Goal: Complete application form

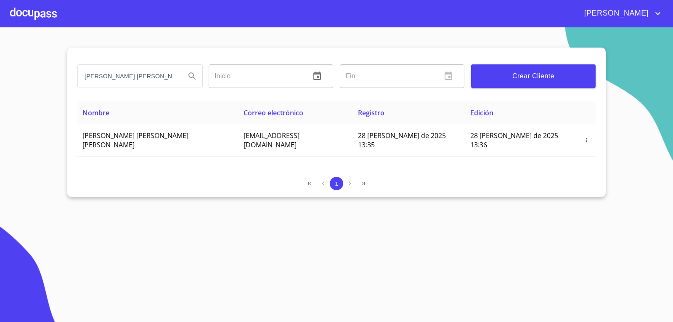
click at [39, 16] on div at bounding box center [33, 13] width 47 height 27
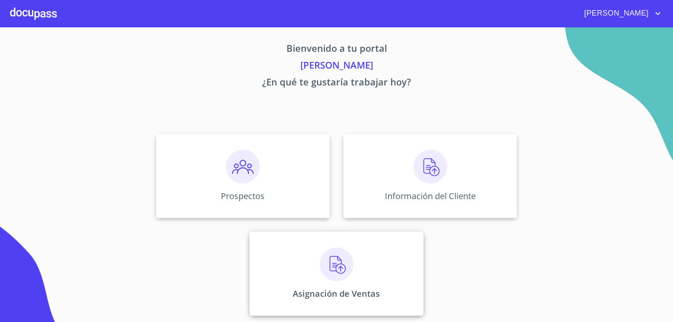
scroll to position [3, 0]
click at [361, 252] on div "Asignación de Ventas" at bounding box center [336, 273] width 174 height 84
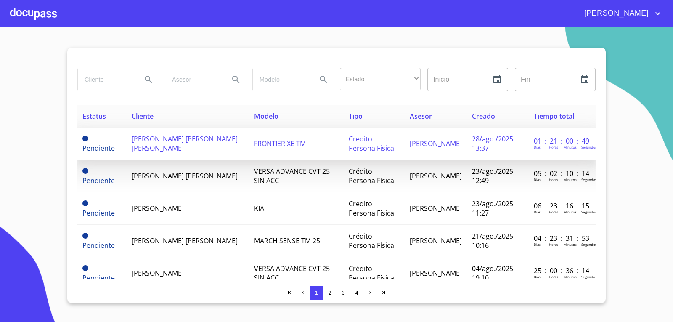
click at [222, 148] on td "[PERSON_NAME] [PERSON_NAME] [PERSON_NAME]" at bounding box center [188, 143] width 122 height 32
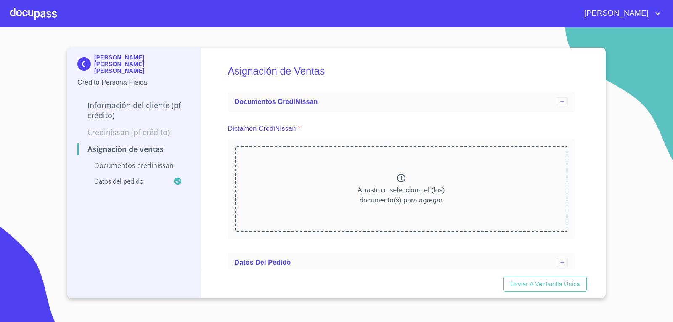
click at [41, 5] on div at bounding box center [33, 13] width 47 height 27
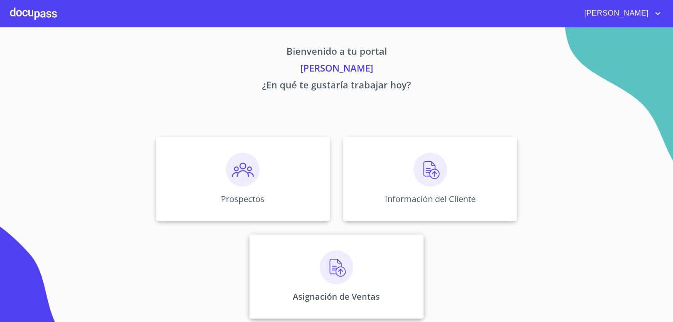
click at [322, 275] on img at bounding box center [337, 267] width 34 height 34
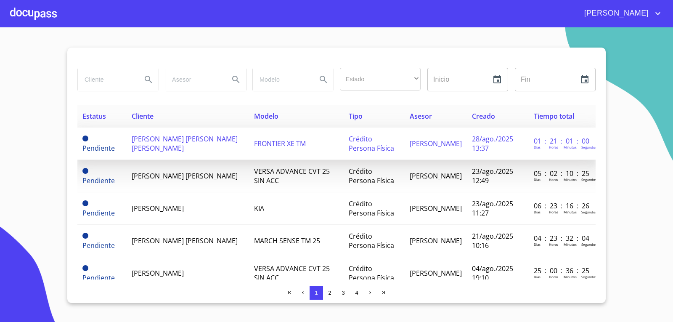
click at [164, 145] on span "[PERSON_NAME] [PERSON_NAME] [PERSON_NAME]" at bounding box center [185, 143] width 106 height 18
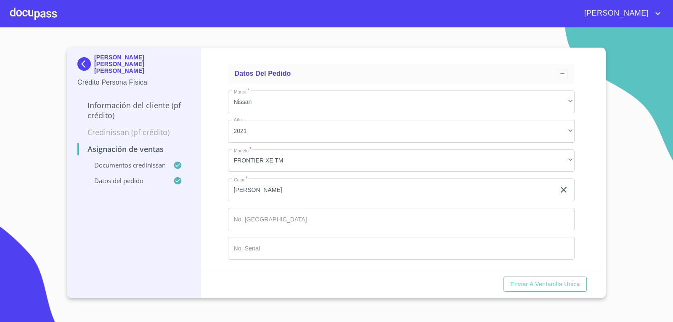
scroll to position [526, 0]
click at [261, 225] on input "Marca   *" at bounding box center [401, 219] width 347 height 23
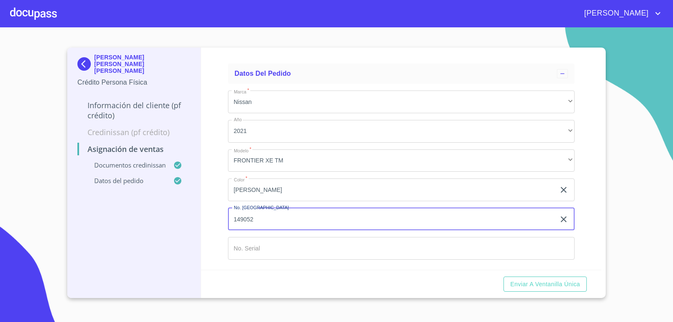
type input "149052"
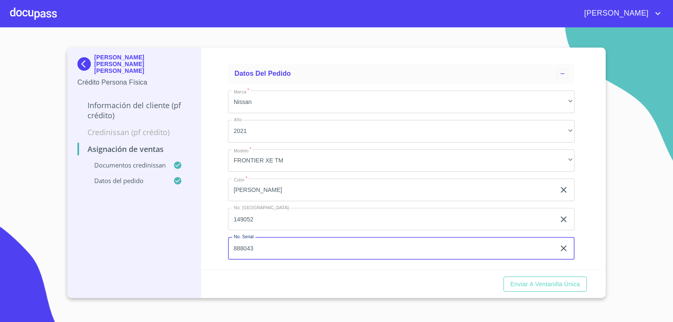
type input "888043"
click at [208, 169] on div "Asignación de Ventas Documentos CrediNissan Dictamen CrediNissan * Dictamen Cre…" at bounding box center [401, 159] width 401 height 222
click at [549, 286] on span "Enviar a Ventanilla única" at bounding box center [545, 284] width 70 height 11
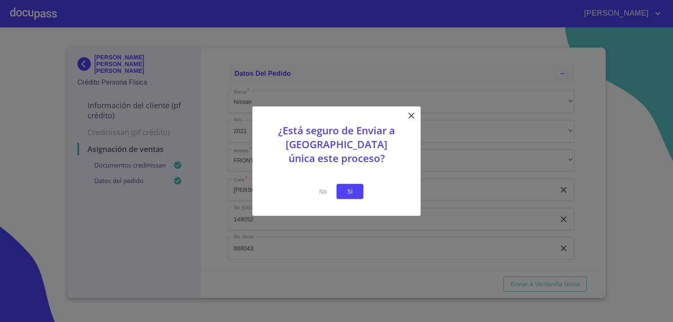
click at [354, 190] on span "Si" at bounding box center [349, 191] width 13 height 11
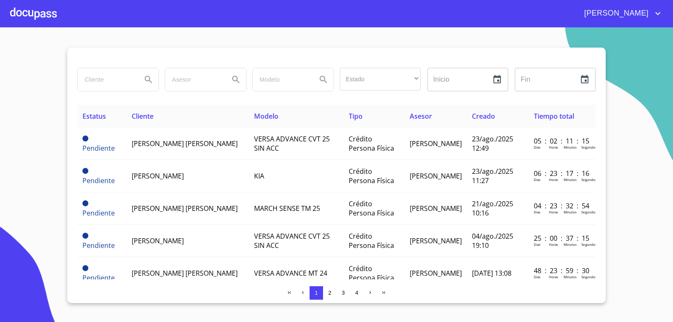
click at [32, 12] on div at bounding box center [33, 13] width 47 height 27
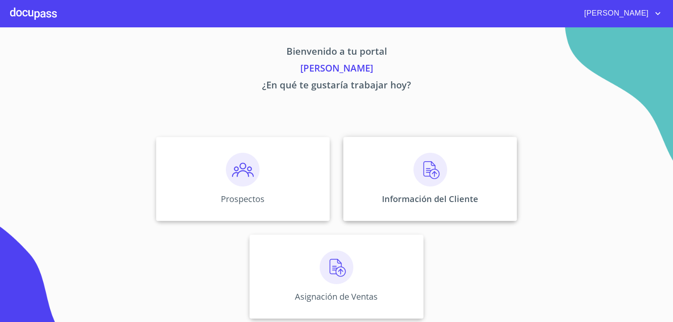
click at [428, 193] on div "Información del Cliente" at bounding box center [430, 179] width 174 height 84
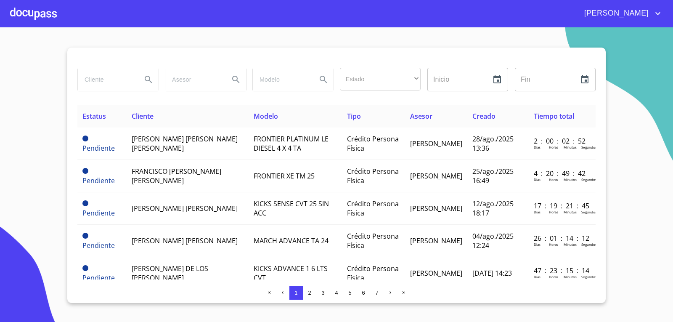
click at [107, 81] on input "search" at bounding box center [106, 79] width 57 height 23
type input "[PERSON_NAME] [PERSON_NAME]"
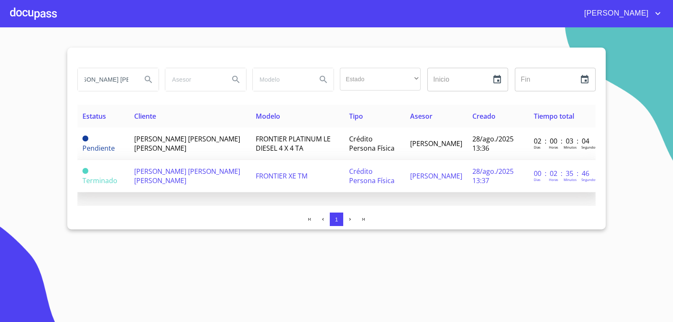
scroll to position [0, 0]
click at [208, 177] on td "[PERSON_NAME] [PERSON_NAME] [PERSON_NAME]" at bounding box center [190, 176] width 122 height 32
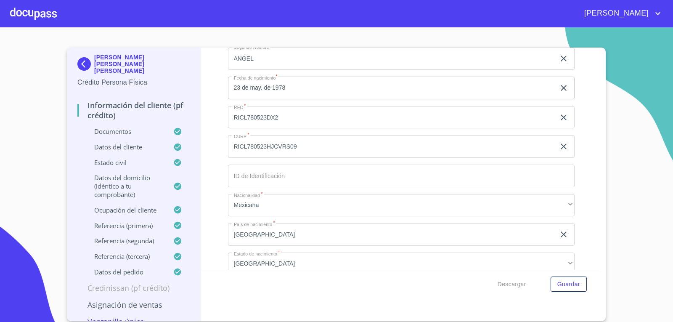
scroll to position [2859, 0]
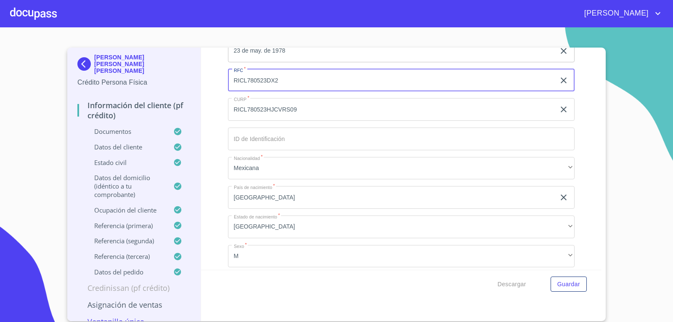
click at [307, 81] on input "RICL780523DX2" at bounding box center [392, 80] width 328 height 23
click at [333, 108] on input "RICL780523HJCVRS09" at bounding box center [392, 109] width 328 height 23
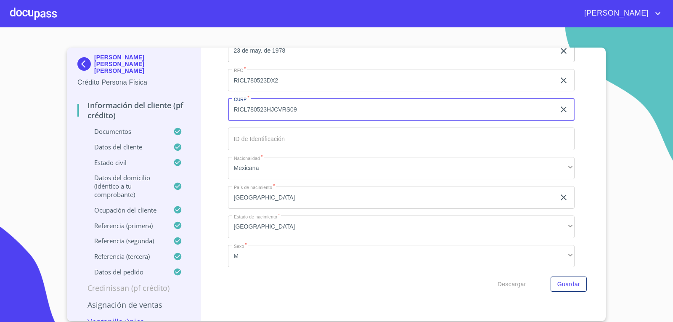
click at [333, 108] on input "RICL780523HJCVRS09" at bounding box center [392, 109] width 328 height 23
click at [34, 14] on div at bounding box center [33, 13] width 47 height 27
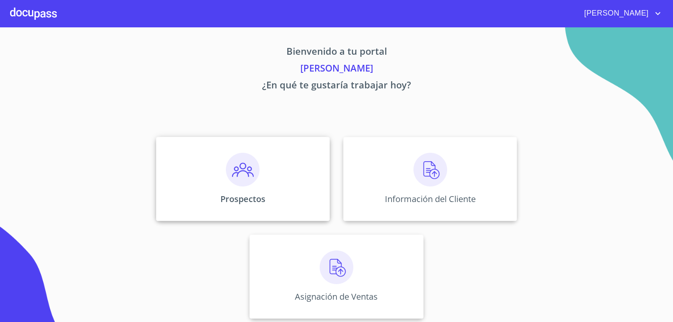
click at [195, 150] on div "Prospectos" at bounding box center [243, 179] width 174 height 84
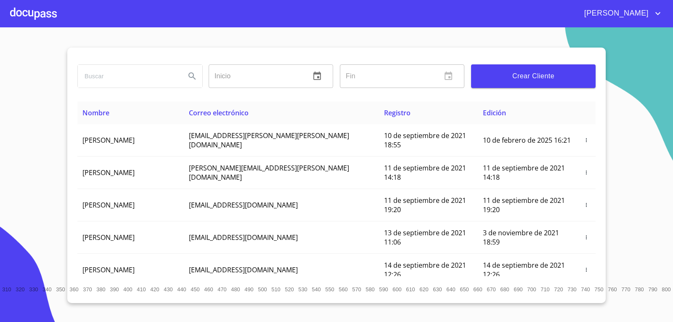
click at [132, 78] on input "search" at bounding box center [128, 76] width 101 height 23
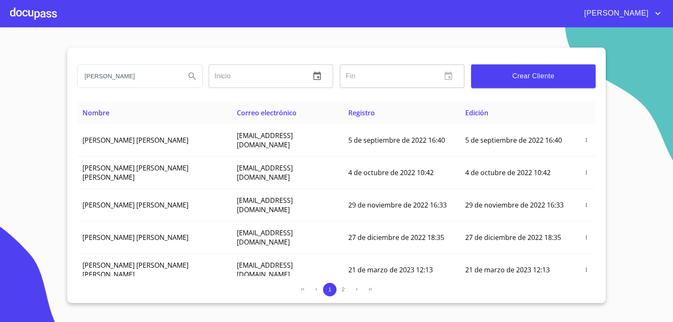
click at [132, 80] on input "[PERSON_NAME]" at bounding box center [128, 76] width 101 height 23
type input "[PERSON_NAME] [PERSON_NAME]"
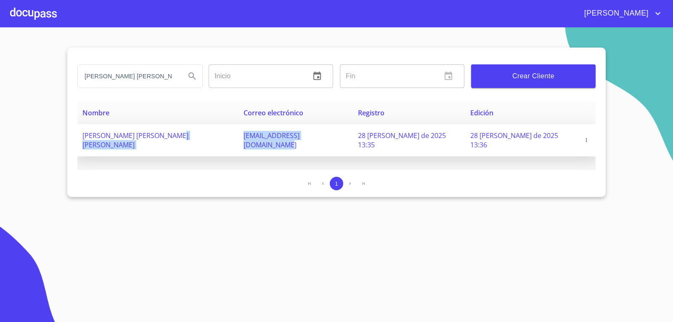
drag, startPoint x: 308, startPoint y: 137, endPoint x: 194, endPoint y: 141, distance: 114.0
click at [193, 142] on tr "[PERSON_NAME] [PERSON_NAME] [PERSON_NAME] [EMAIL_ADDRESS][DOMAIN_NAME] 28 [PERS…" at bounding box center [336, 140] width 518 height 32
copy tr "[EMAIL_ADDRESS][DOMAIN_NAME]"
